Goal: Task Accomplishment & Management: Use online tool/utility

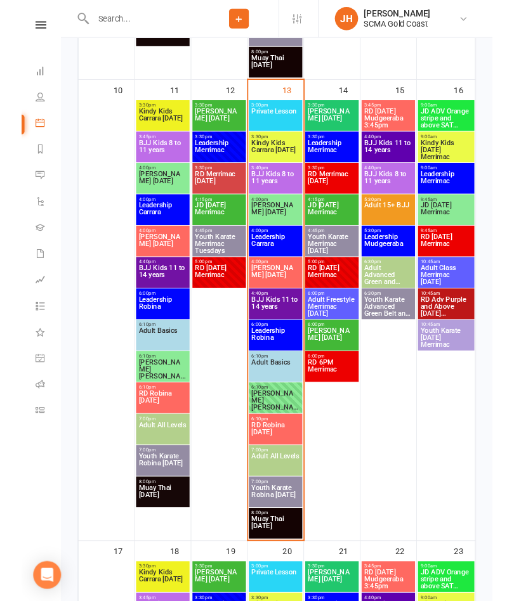
scroll to position [1218, 0]
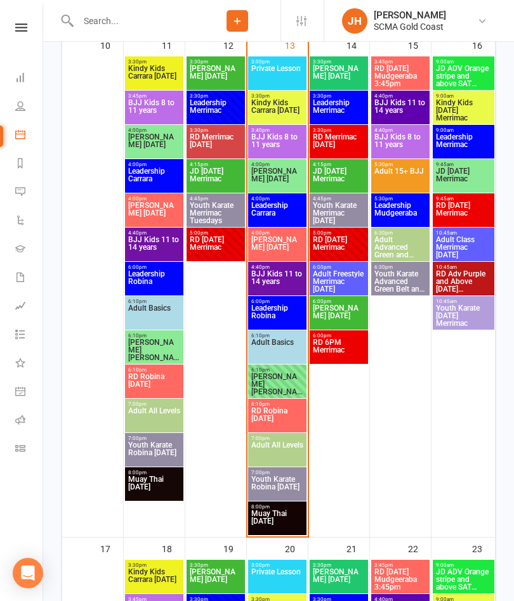
click at [294, 344] on span "Adult Basics" at bounding box center [277, 350] width 53 height 23
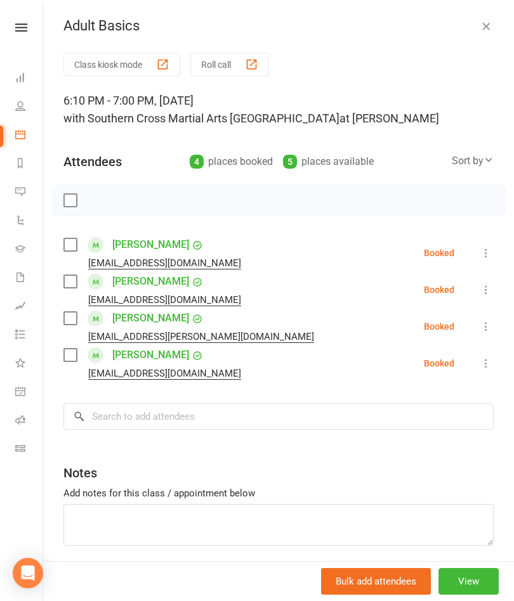
click at [238, 74] on button "Roll call" at bounding box center [229, 64] width 79 height 23
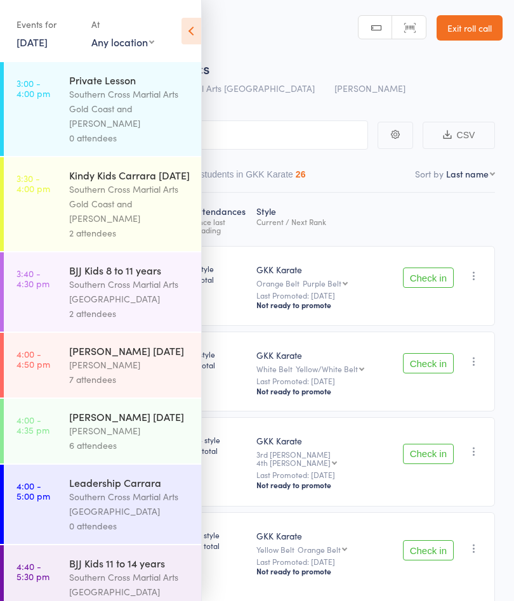
click at [193, 37] on icon at bounding box center [191, 31] width 20 height 27
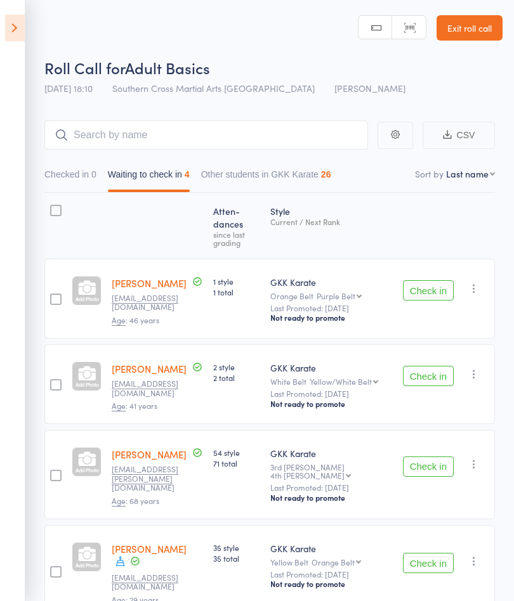
click at [445, 366] on button "Check in" at bounding box center [428, 376] width 51 height 20
click at [436, 289] on button "Check in" at bounding box center [428, 290] width 51 height 20
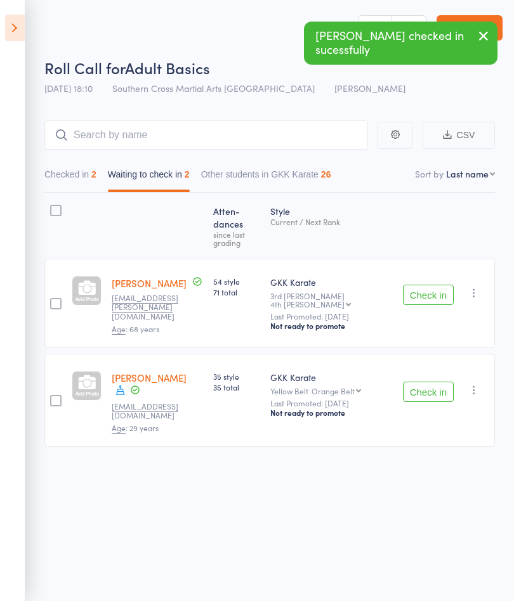
click at [436, 382] on button "Check in" at bounding box center [428, 392] width 51 height 20
click at [444, 285] on button "Check in" at bounding box center [428, 295] width 51 height 20
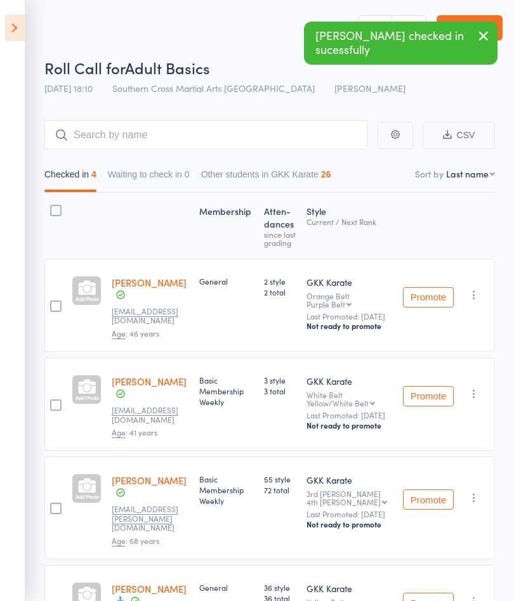
click at [23, 20] on icon at bounding box center [15, 28] width 20 height 27
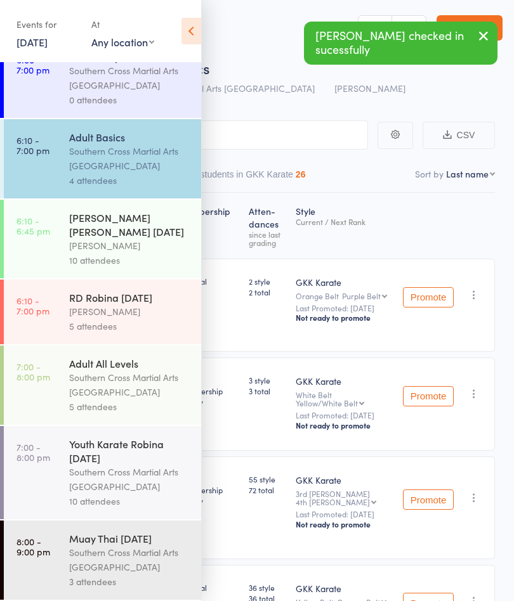
scroll to position [593, 0]
click at [159, 376] on div "Southern Cross Martial Arts [GEOGRAPHIC_DATA]" at bounding box center [129, 384] width 121 height 29
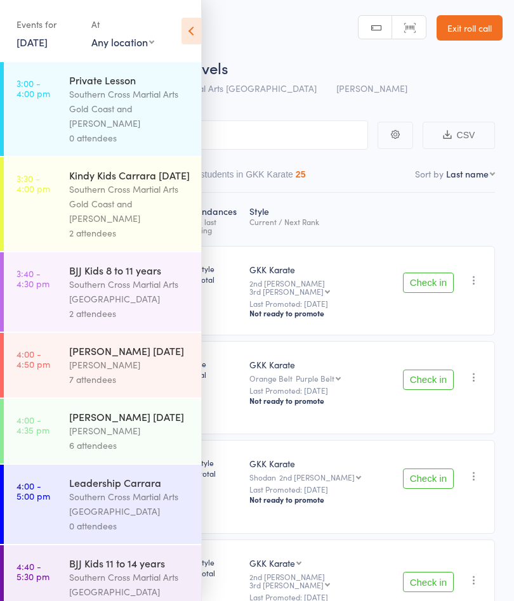
click at [188, 32] on icon at bounding box center [191, 31] width 20 height 27
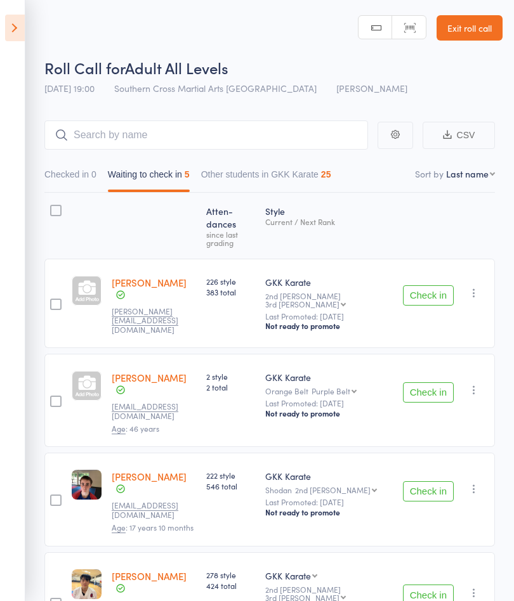
click at [480, 384] on icon "button" at bounding box center [473, 390] width 13 height 13
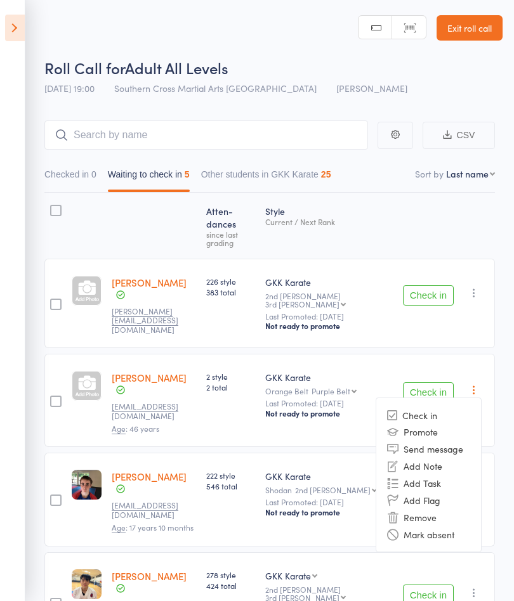
click at [459, 526] on li "Mark absent" at bounding box center [428, 534] width 105 height 17
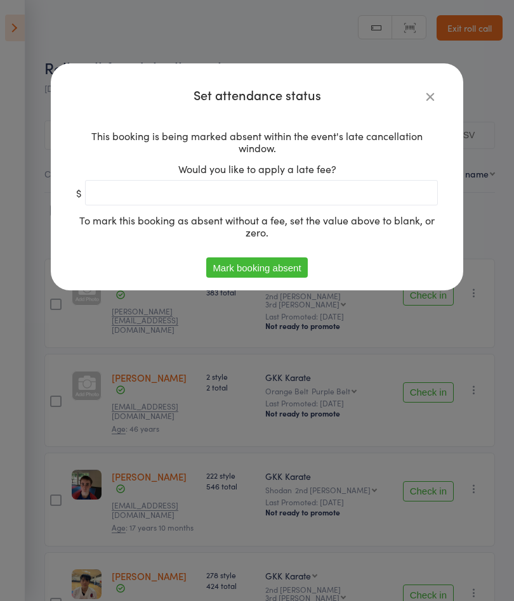
click at [212, 273] on button "Mark booking absent" at bounding box center [256, 268] width 101 height 20
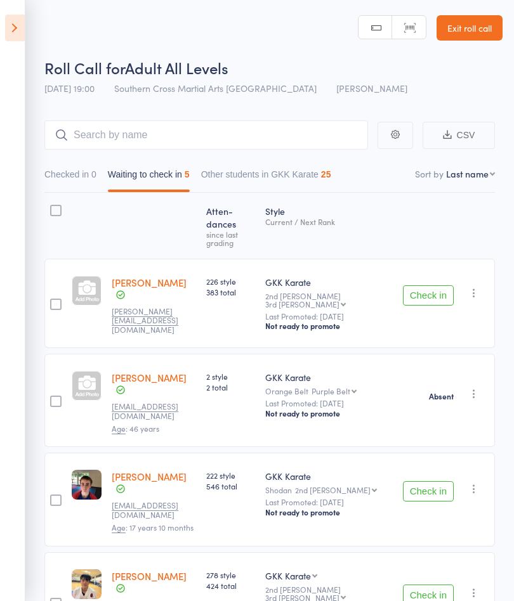
click at [433, 285] on button "Check in" at bounding box center [428, 295] width 51 height 20
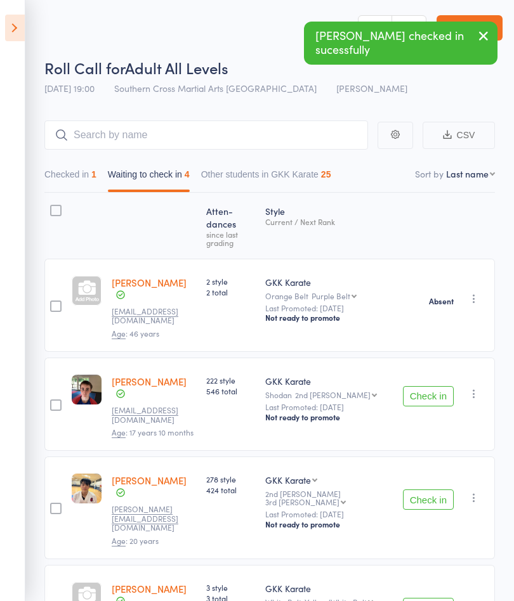
click at [475, 492] on icon "button" at bounding box center [473, 498] width 13 height 13
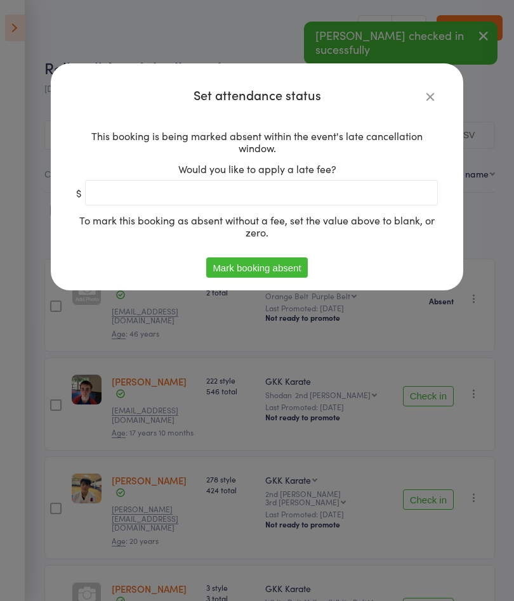
click at [224, 277] on button "Mark booking absent" at bounding box center [256, 268] width 101 height 20
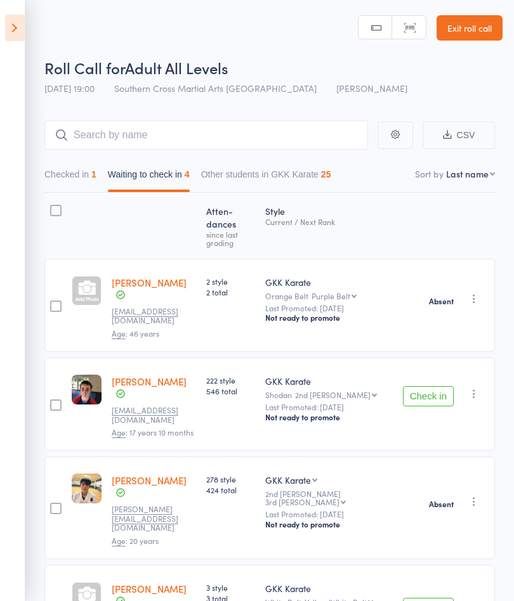
click at [438, 598] on button "Check in" at bounding box center [428, 608] width 51 height 20
click at [434, 386] on button "Check in" at bounding box center [428, 396] width 51 height 20
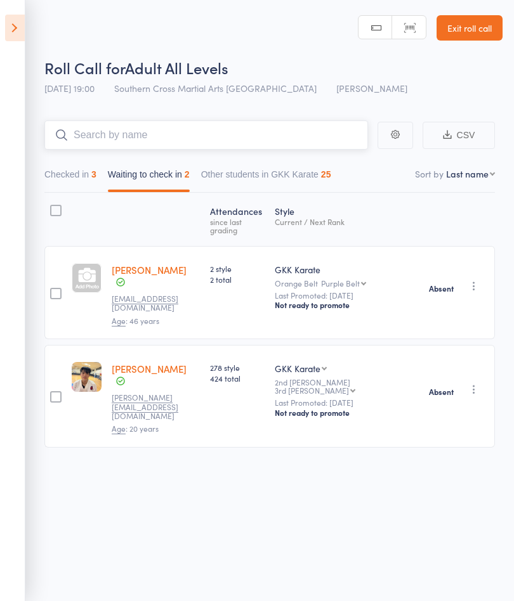
click at [91, 139] on input "search" at bounding box center [205, 135] width 323 height 29
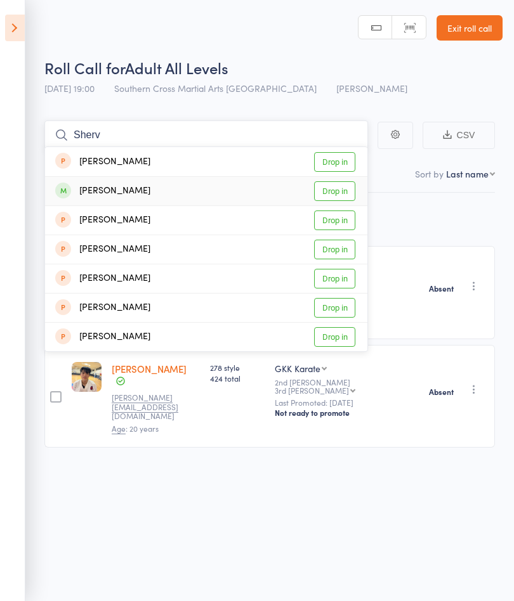
type input "Sherv"
click at [340, 193] on link "Drop in" at bounding box center [334, 191] width 41 height 20
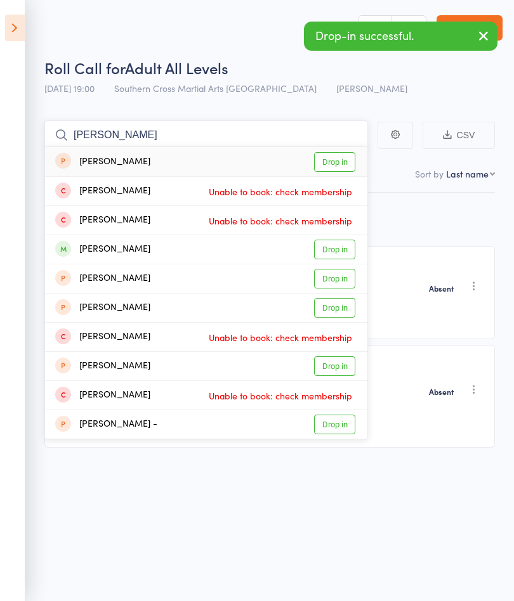
type input "brooke"
click at [333, 247] on link "Drop in" at bounding box center [334, 250] width 41 height 20
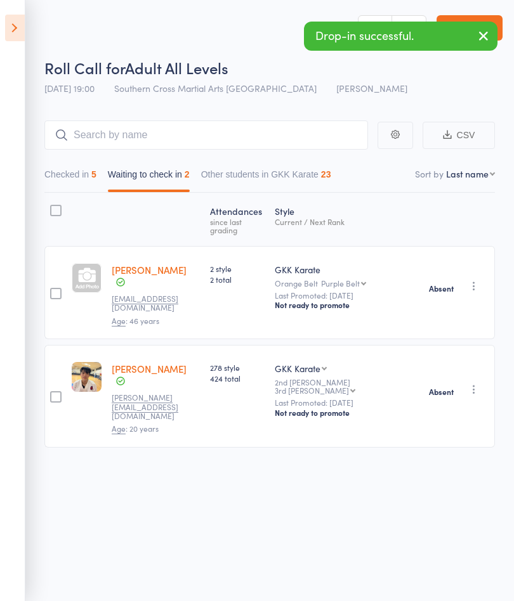
click at [8, 24] on icon at bounding box center [15, 28] width 20 height 27
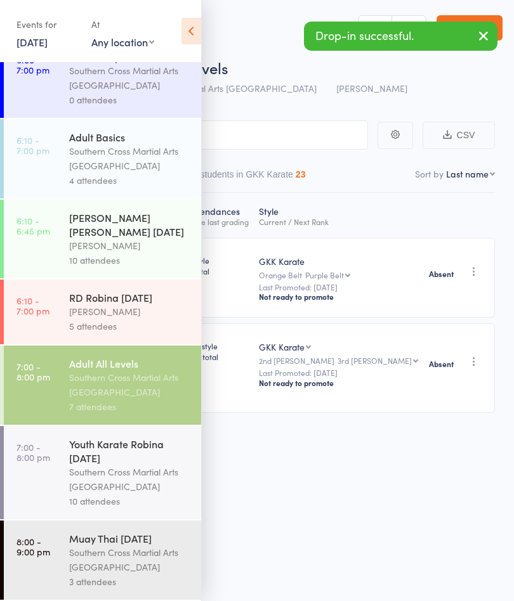
scroll to position [593, 0]
click at [126, 455] on div "Youth Karate Robina [DATE]" at bounding box center [129, 451] width 121 height 28
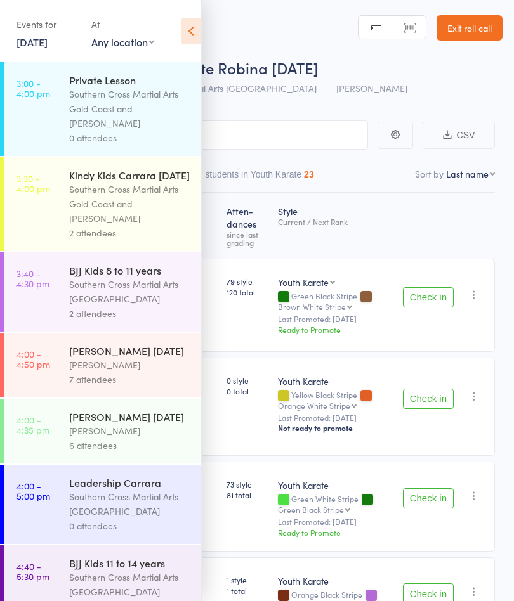
click at [194, 36] on icon at bounding box center [191, 31] width 20 height 27
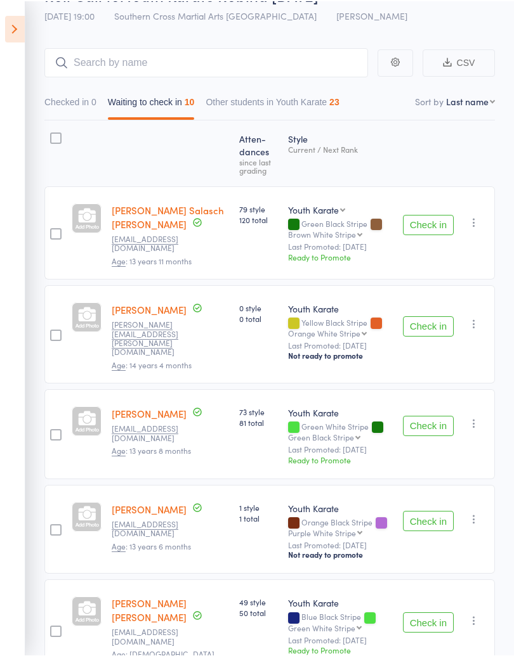
scroll to position [72, 0]
click at [429, 416] on button "Check in" at bounding box center [428, 426] width 51 height 20
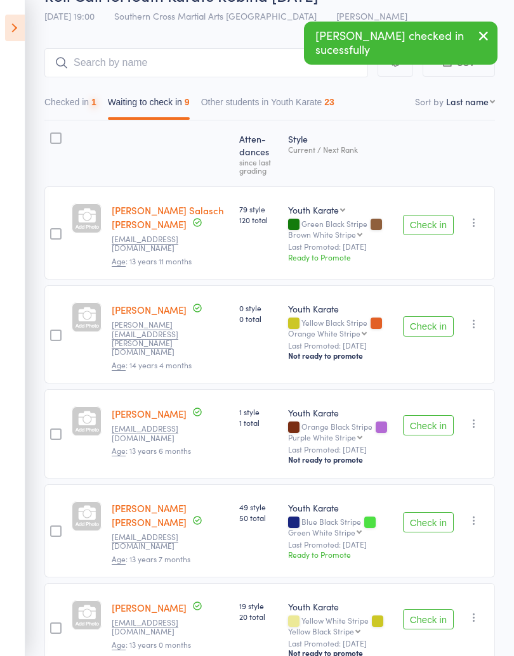
click at [432, 323] on button "Check in" at bounding box center [428, 326] width 51 height 20
click at [431, 222] on button "Check in" at bounding box center [428, 225] width 51 height 20
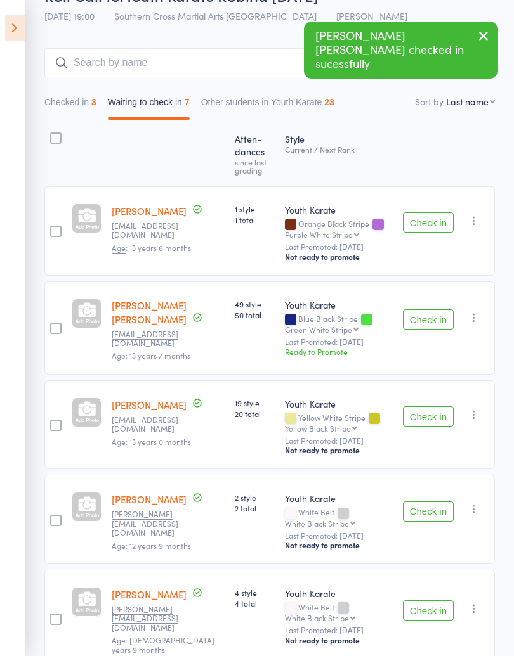
click at [427, 416] on button "Check in" at bounding box center [428, 417] width 51 height 20
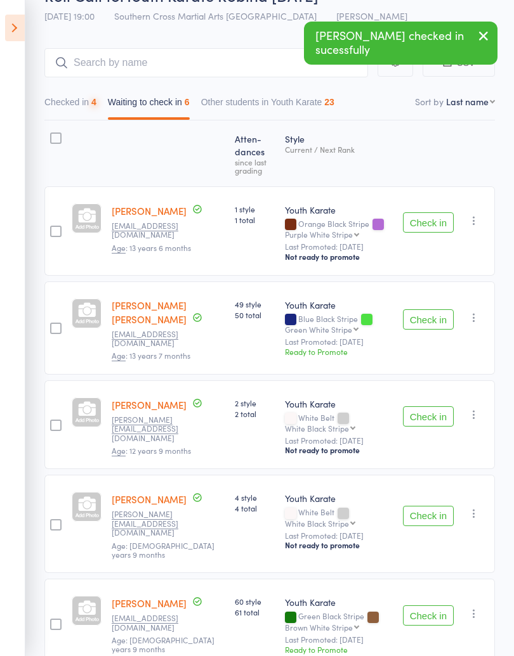
click at [441, 422] on button "Check in" at bounding box center [428, 417] width 51 height 20
click at [434, 513] on button "Check in" at bounding box center [428, 516] width 51 height 20
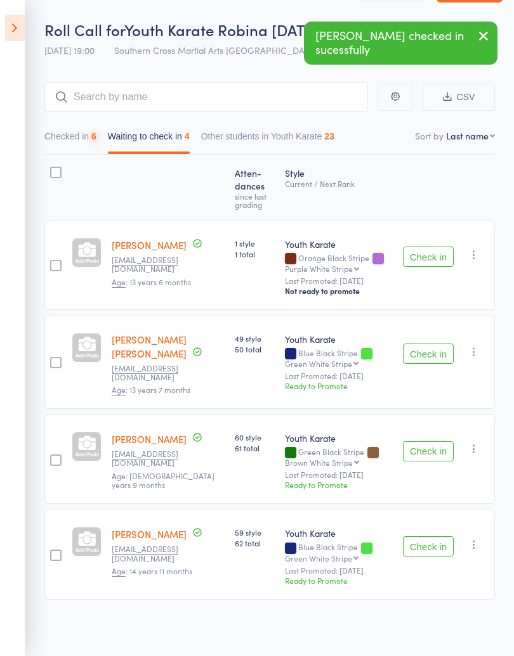
scroll to position [36, 0]
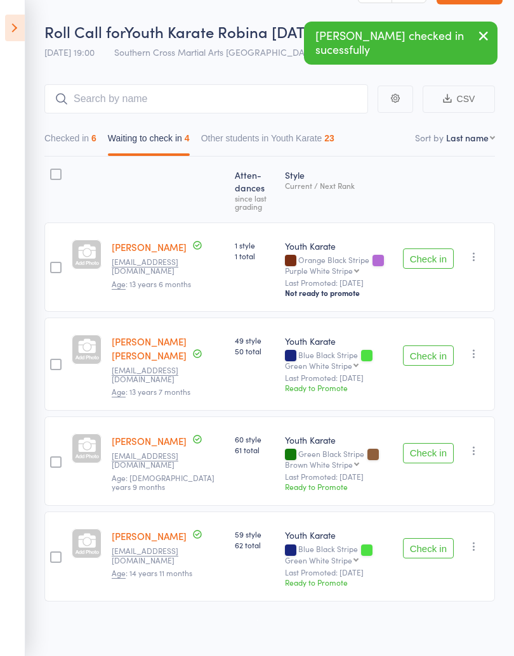
click at [428, 551] on button "Check in" at bounding box center [428, 548] width 51 height 20
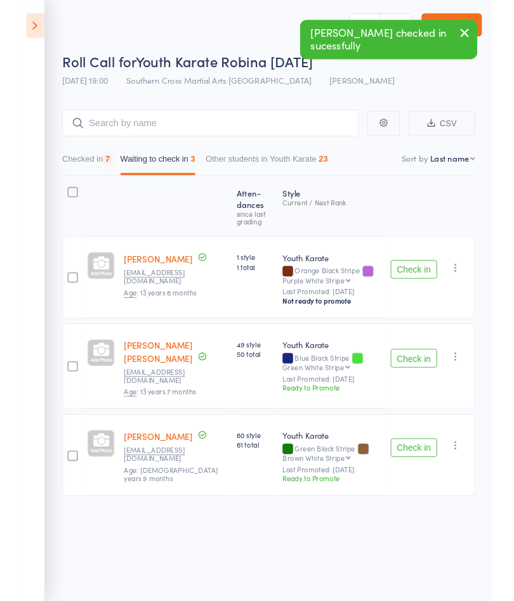
scroll to position [0, 0]
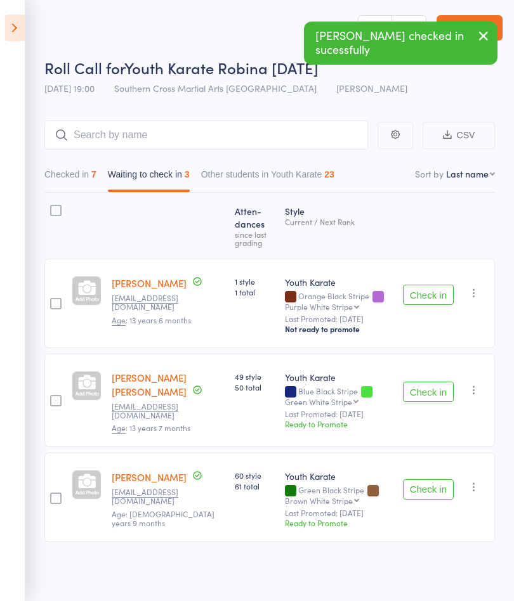
click at [426, 484] on button "Check in" at bounding box center [428, 490] width 51 height 20
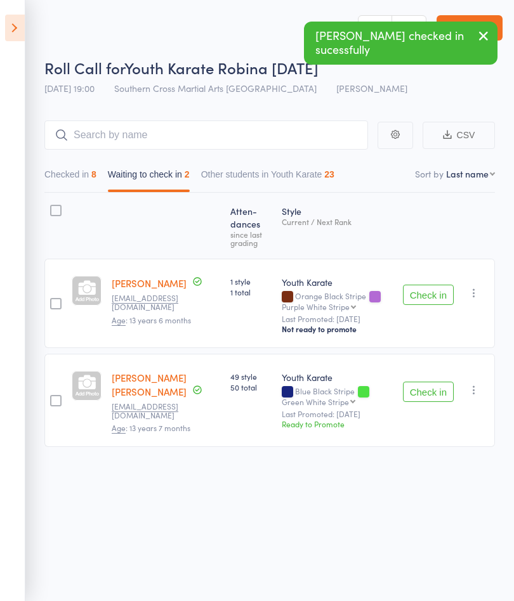
click at [476, 388] on icon "button" at bounding box center [473, 390] width 13 height 13
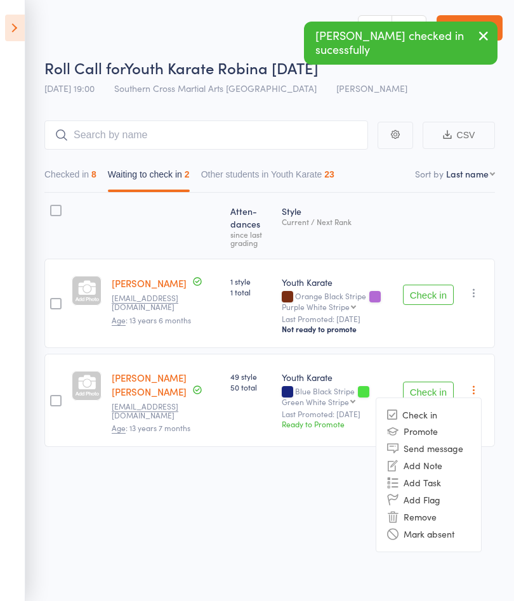
click at [448, 534] on li "Mark absent" at bounding box center [428, 534] width 105 height 17
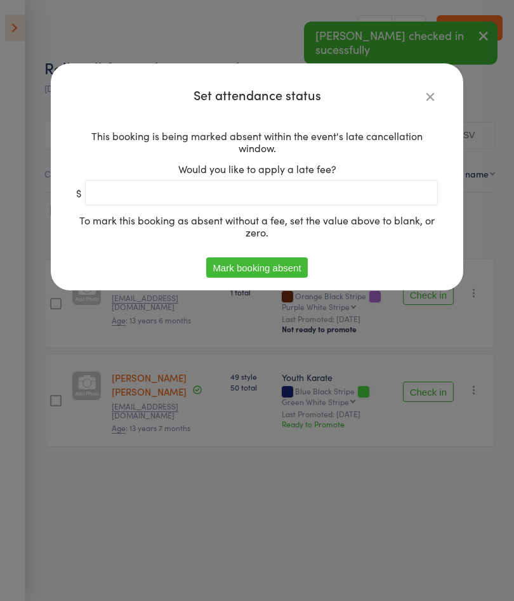
click at [294, 266] on button "Mark booking absent" at bounding box center [256, 268] width 101 height 20
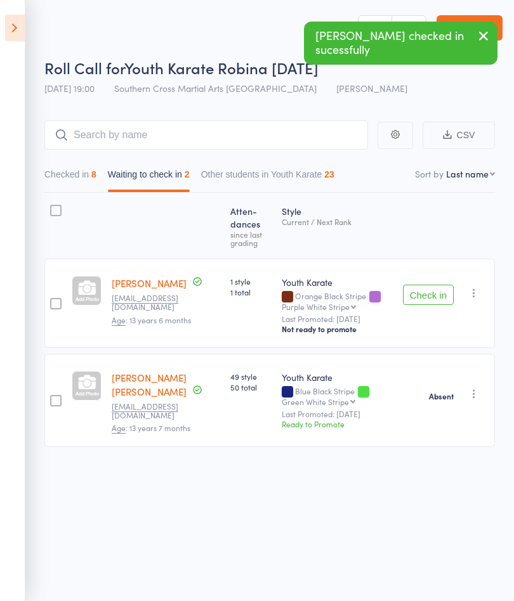
click at [480, 299] on icon "button" at bounding box center [473, 293] width 13 height 13
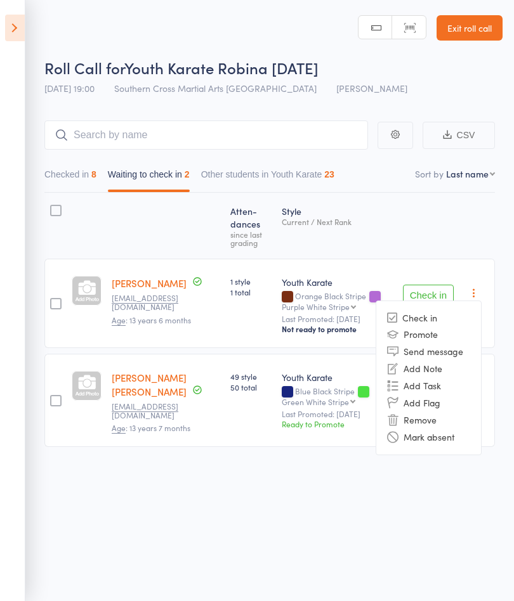
click at [426, 441] on li "Mark absent" at bounding box center [428, 437] width 105 height 17
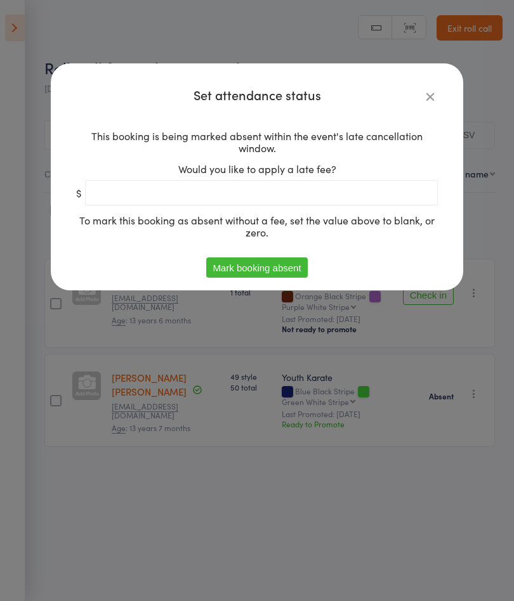
click at [226, 266] on button "Mark booking absent" at bounding box center [256, 268] width 101 height 20
